Goal: Task Accomplishment & Management: Use online tool/utility

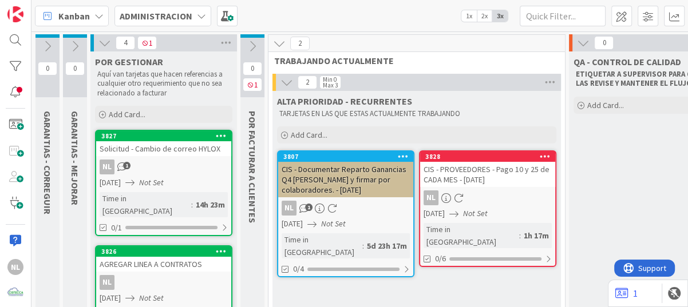
click at [252, 45] on icon at bounding box center [252, 46] width 13 height 13
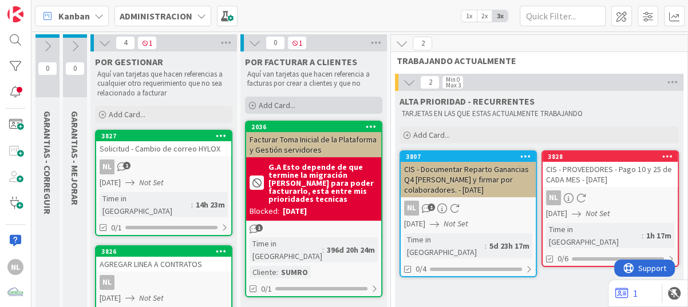
click at [259, 107] on span "Add Card..." at bounding box center [277, 105] width 37 height 10
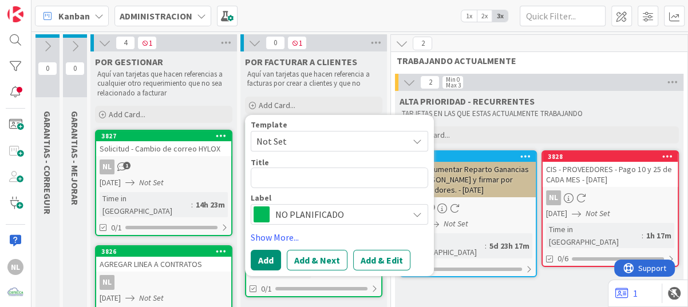
click at [271, 173] on textarea at bounding box center [339, 177] width 177 height 21
type textarea "x"
type textarea "[EMAIL_ADDRESS][DOMAIN_NAME]"
click at [255, 180] on textarea "[EMAIL_ADDRESS][DOMAIN_NAME]" at bounding box center [339, 177] width 177 height 21
type textarea "x"
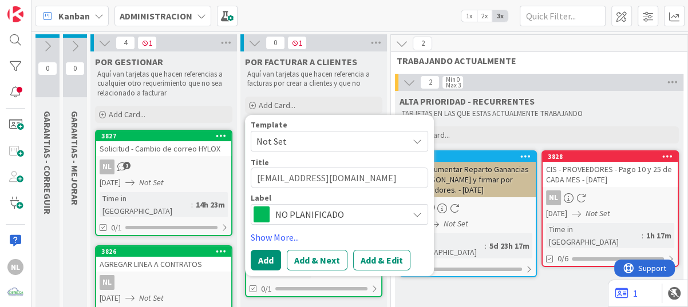
type textarea "[EMAIL_ADDRESS][DOMAIN_NAME]"
type textarea "x"
type textarea "[EMAIL_ADDRESS][DOMAIN_NAME]"
type textarea "x"
type textarea "[EMAIL_ADDRESS][DOMAIN_NAME]"
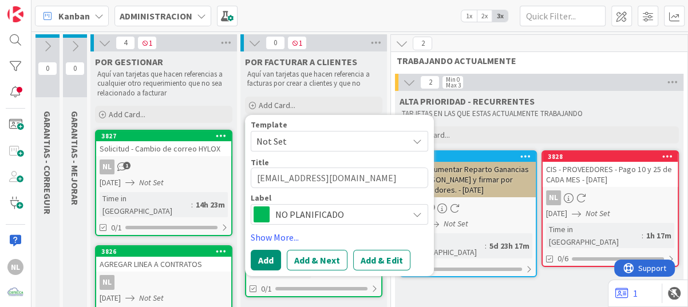
type textarea "x"
type textarea "[EMAIL_ADDRESS][DOMAIN_NAME]"
type textarea "x"
type textarea "[EMAIL_ADDRESS][DOMAIN_NAME]"
type textarea "x"
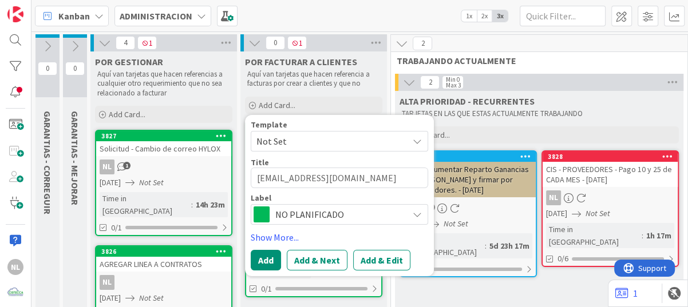
type textarea "[EMAIL_ADDRESS][DOMAIN_NAME]"
type textarea "x"
type textarea "[EMAIL_ADDRESS][DOMAIN_NAME]"
type textarea "x"
type textarea "[EMAIL_ADDRESS][DOMAIN_NAME]"
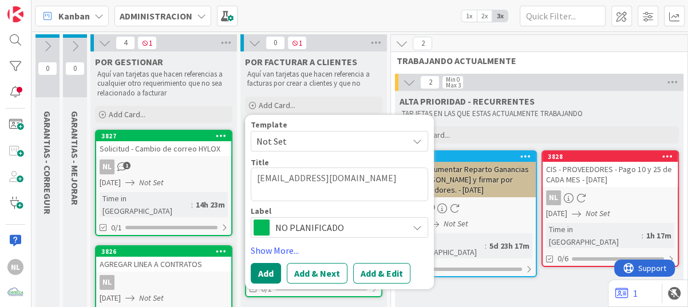
type textarea "x"
type textarea "FACTURAR [EMAIL_ADDRESS][DOMAIN_NAME]"
type textarea "x"
type textarea "FACTURAR [EMAIL_ADDRESS][DOMAIN_NAME]"
type textarea "x"
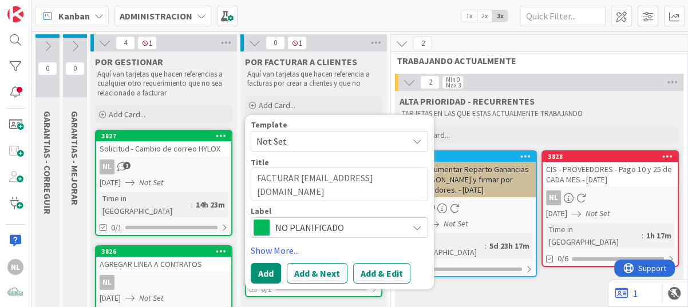
type textarea "FACTURAR [PERSON_NAME][EMAIL_ADDRESS][DOMAIN_NAME]"
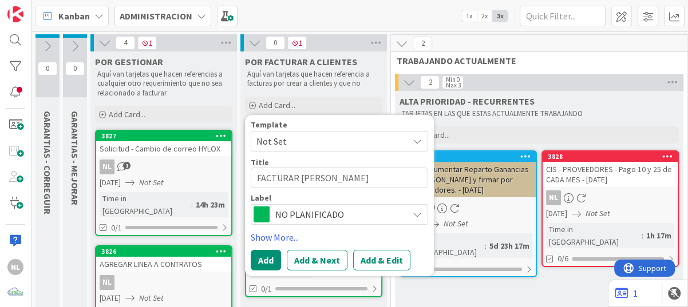
type textarea "x"
type textarea "FACTURAR [EMAIL_ADDRESS][DOMAIN_NAME]"
type textarea "x"
type textarea "FACTURAR [EMAIL_ADDRESS][DOMAIN_NAME]"
type textarea "x"
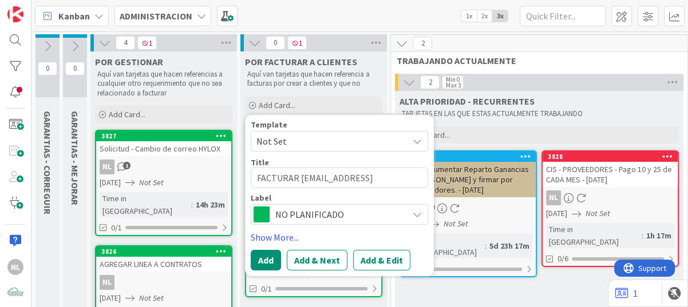
type textarea "FACTURAR [EMAIL_ADDRESS][DOMAIN_NAME]"
type textarea "x"
type textarea "FACTURAR [EMAIL_ADDRESS][DOMAIN_NAME]"
type textarea "x"
type textarea "FACTURAR s@[DOMAIN_NAME]"
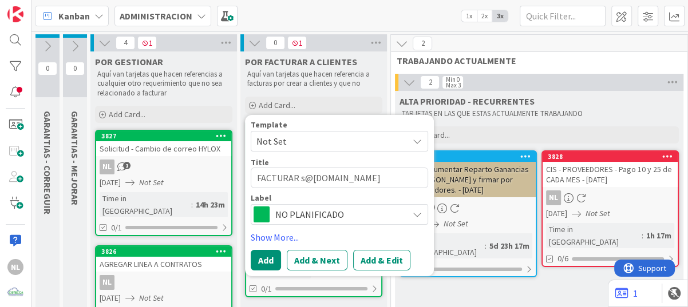
type textarea "x"
type textarea "FACTURAR @[DOMAIN_NAME]"
type textarea "x"
type textarea "FACTURAR [DOMAIN_NAME]"
type textarea "x"
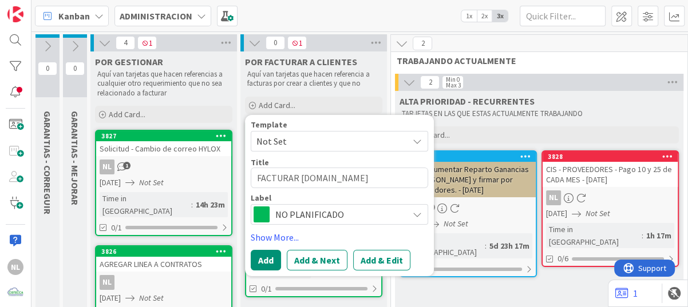
type textarea "FACTURAR -[URL]"
drag, startPoint x: 370, startPoint y: 178, endPoint x: 402, endPoint y: 178, distance: 32.0
click at [402, 178] on textarea "FACTURAR -[URL]" at bounding box center [339, 177] width 177 height 21
type textarea "x"
type textarea "FACTURAR -panamafasteners."
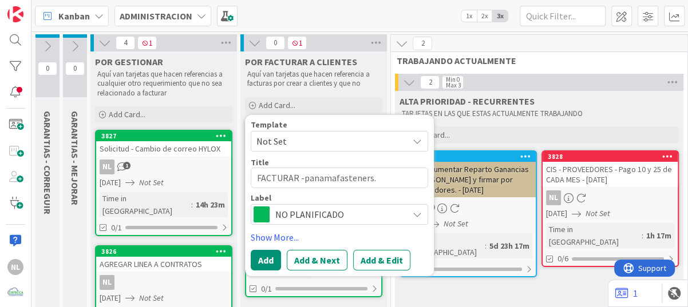
type textarea "x"
type textarea "FACTURAR -panamafasteners"
click at [268, 258] on button "Add" at bounding box center [266, 259] width 30 height 21
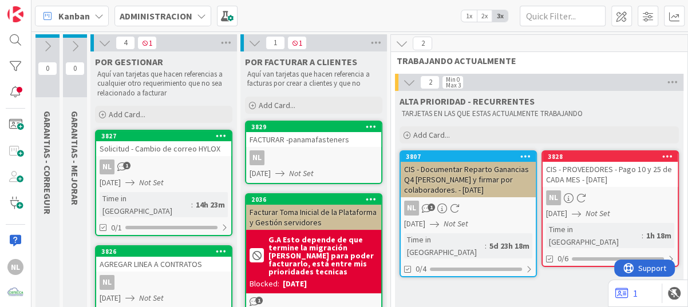
click at [328, 160] on div "NL" at bounding box center [313, 157] width 135 height 15
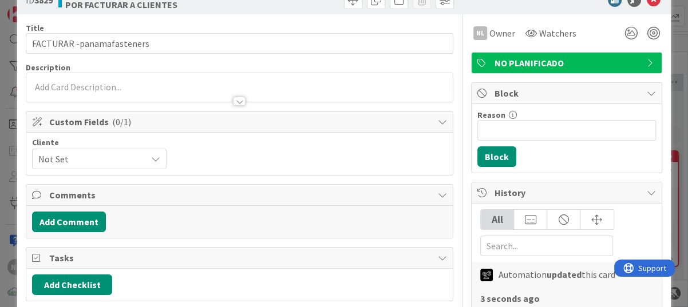
scroll to position [57, 0]
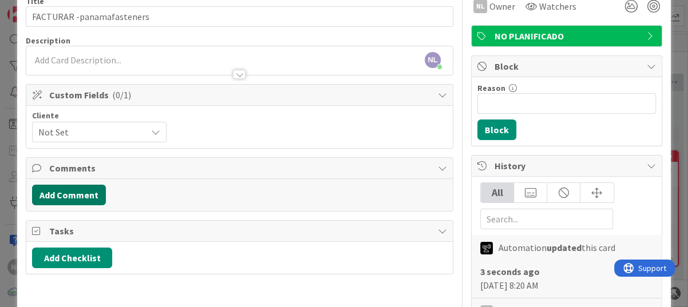
click at [72, 194] on button "Add Comment" at bounding box center [69, 195] width 74 height 21
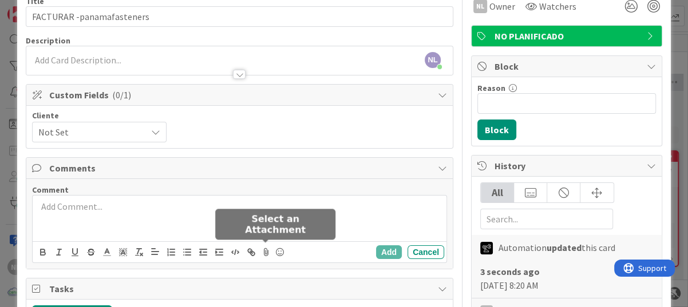
click at [266, 253] on icon at bounding box center [266, 252] width 14 height 16
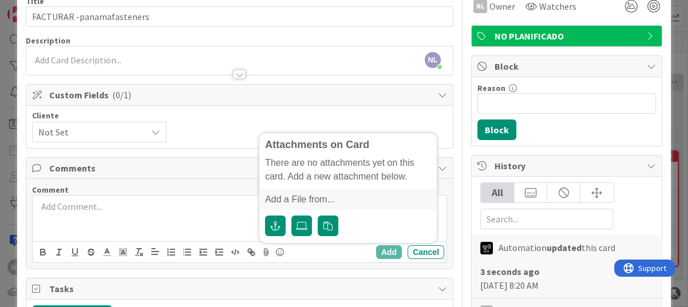
click at [102, 207] on p at bounding box center [239, 206] width 404 height 13
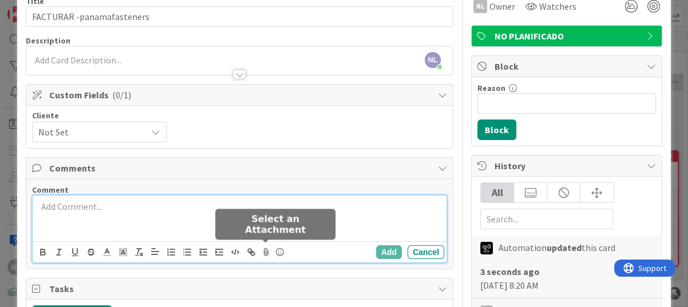
click at [263, 252] on icon at bounding box center [266, 252] width 14 height 16
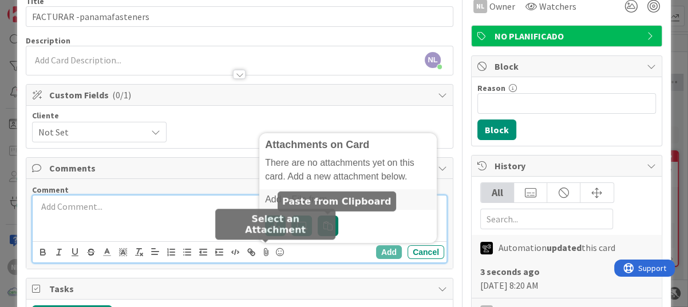
click at [327, 228] on icon "button" at bounding box center [327, 225] width 9 height 9
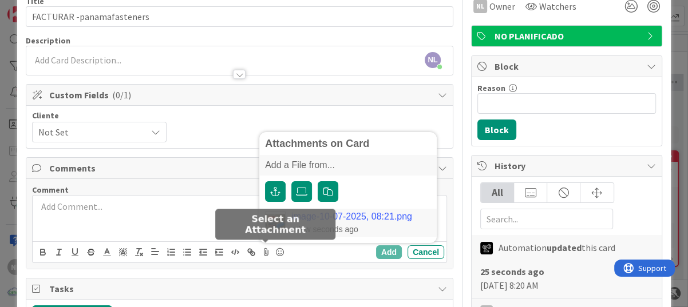
click at [351, 218] on link "image-10-07-2025, 08:21.png" at bounding box center [351, 217] width 121 height 10
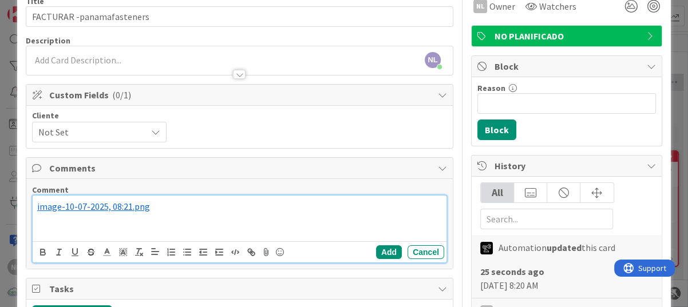
click at [44, 227] on div "﻿ image-10-07-2025, 08:21.png ﻿" at bounding box center [240, 219] width 414 height 46
click at [169, 206] on p "﻿ image-10-07-2025, 08:21.png ﻿" at bounding box center [239, 206] width 404 height 13
click at [376, 249] on button "Add" at bounding box center [389, 252] width 26 height 14
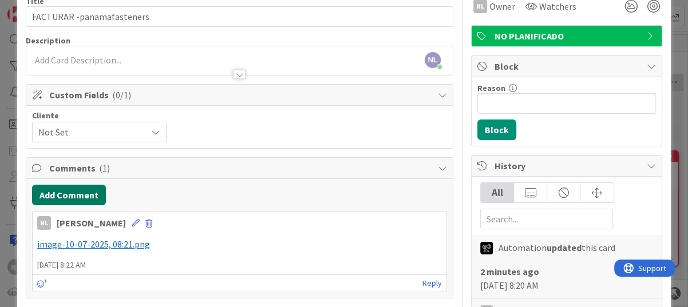
click at [57, 193] on button "Add Comment" at bounding box center [69, 195] width 74 height 21
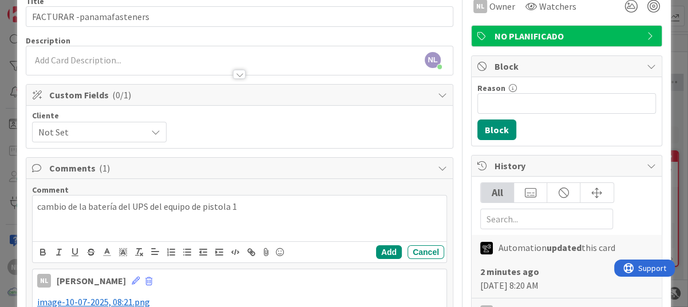
click at [34, 210] on div "cambio de la batería del UPS del equipo de pistola 1" at bounding box center [240, 219] width 414 height 46
click at [246, 208] on p "Cambio de la batería del UPS del equipo de pistola 1" at bounding box center [239, 206] width 404 height 13
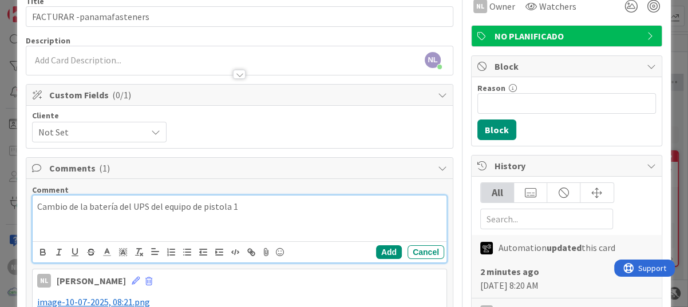
click at [245, 207] on p "Cambio de la batería del UPS del equipo de pistola 1" at bounding box center [239, 206] width 404 height 13
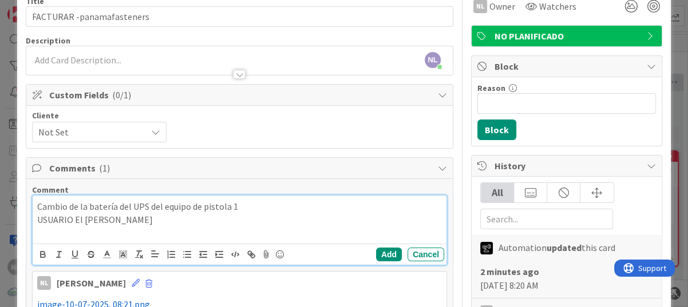
click at [173, 221] on p "USUARIO El [PERSON_NAME]" at bounding box center [239, 219] width 404 height 13
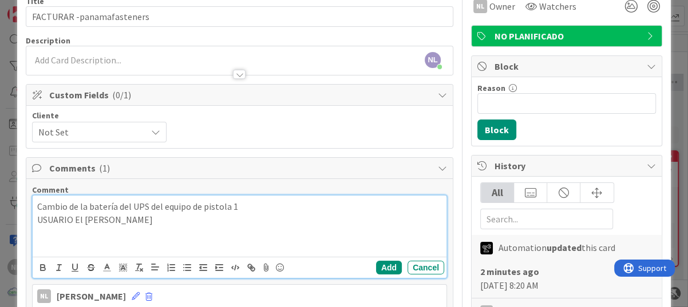
click at [171, 220] on p "USUARIO El [PERSON_NAME]" at bounding box center [239, 219] width 404 height 13
click at [262, 207] on p "Cambio de la batería del UPS del equipo de pistola 1" at bounding box center [239, 206] width 404 height 13
click at [247, 207] on p "Cambio de la batería del UPS del equipo de pistola 1 /CAMBIO DSE" at bounding box center [239, 206] width 404 height 13
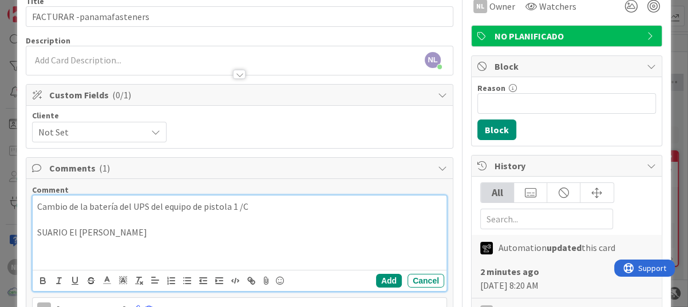
click at [244, 207] on p "Cambio de la batería del UPS del equipo de pistola 1 /C" at bounding box center [239, 206] width 404 height 13
click at [376, 281] on button "Add" at bounding box center [389, 281] width 26 height 14
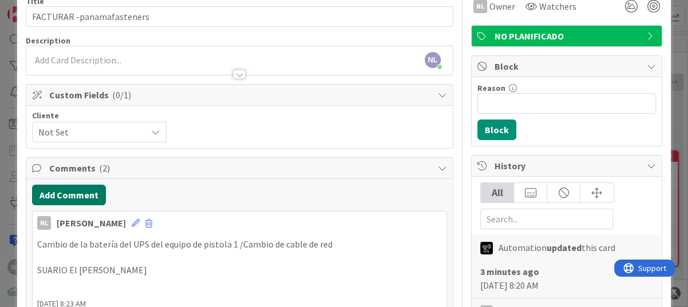
click at [69, 193] on button "Add Comment" at bounding box center [69, 195] width 74 height 21
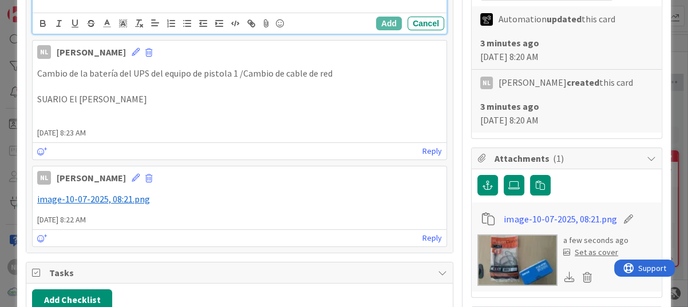
scroll to position [0, 0]
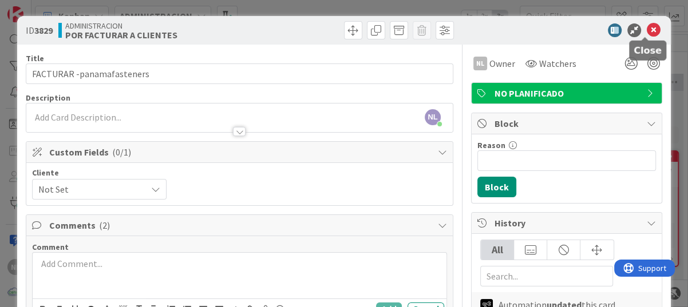
click at [646, 28] on icon at bounding box center [653, 30] width 14 height 14
